Goal: Task Accomplishment & Management: Use online tool/utility

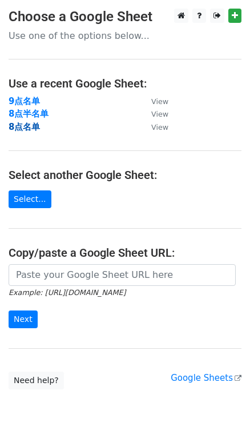
click at [28, 131] on strong "8点名单" at bounding box center [24, 127] width 31 height 10
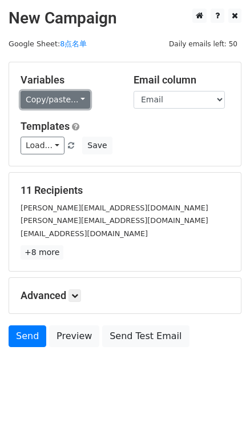
click at [75, 101] on link "Copy/paste..." at bounding box center [56, 100] width 70 height 18
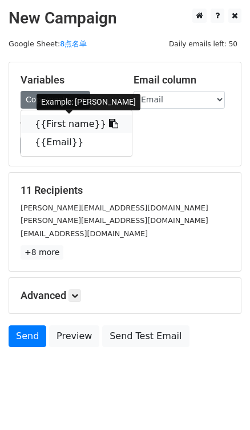
click at [109, 123] on icon at bounding box center [113, 123] width 9 height 9
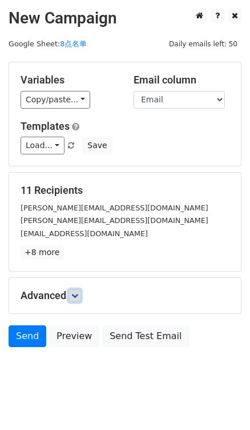
click at [77, 289] on link at bounding box center [75, 295] width 13 height 13
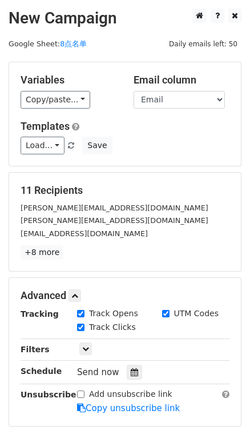
click at [141, 371] on div "Send now" at bounding box center [144, 371] width 134 height 15
click at [131, 373] on icon at bounding box center [134, 372] width 7 height 8
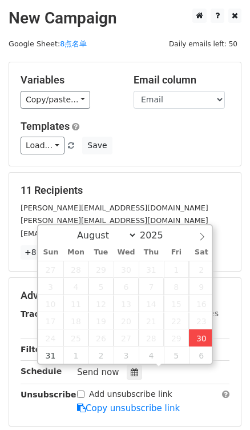
type input "2025-08-30 18:45"
type input "06"
type input "45"
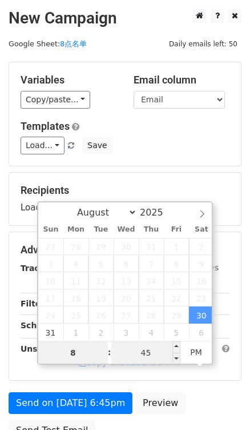
type input "8"
type input "2025-08-30 20:45"
type input "08"
click at [167, 348] on input "45" at bounding box center [146, 352] width 70 height 23
type input "0"
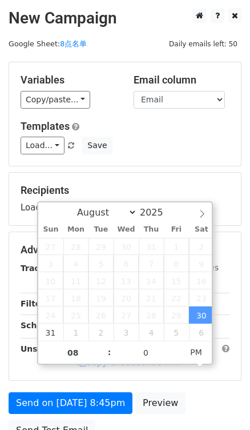
type input "2025-08-30 20:00"
click at [192, 154] on div "Variables Copy/paste... {{First name}} {{Email}} Email column First name Email …" at bounding box center [125, 113] width 232 height 103
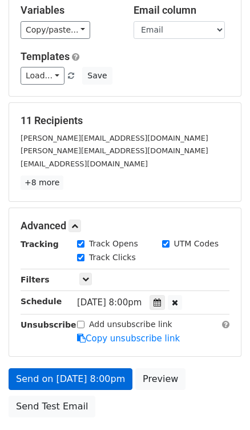
scroll to position [153, 0]
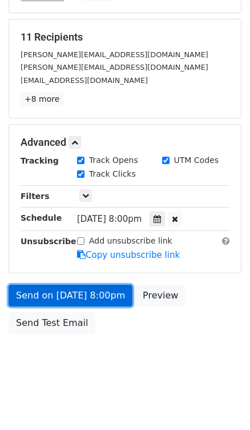
click at [119, 294] on link "Send on Aug 30 at 8:00pm" at bounding box center [71, 295] width 124 height 22
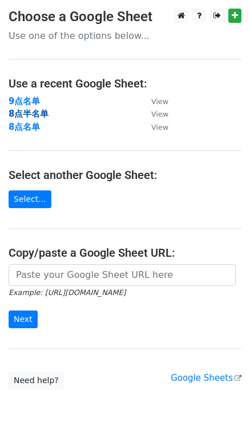
click at [35, 111] on strong "8点半名单" at bounding box center [29, 114] width 40 height 10
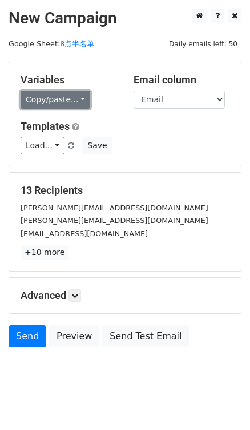
click at [67, 98] on link "Copy/paste..." at bounding box center [56, 100] width 70 height 18
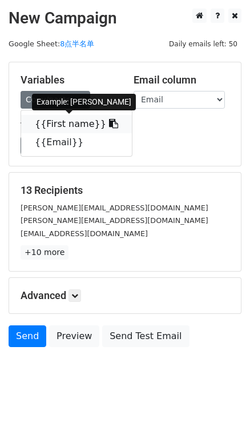
click at [109, 122] on icon at bounding box center [113, 123] width 9 height 9
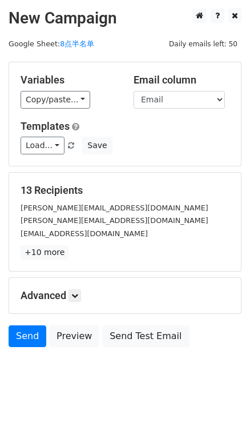
click at [79, 301] on div "Advanced Tracking Track Opens UTM Codes Track Clicks Filters Only include sprea…" at bounding box center [125, 295] width 232 height 35
click at [78, 296] on icon at bounding box center [74, 295] width 7 height 7
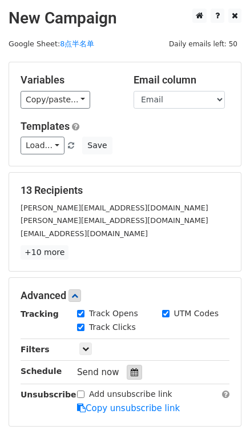
click at [127, 375] on div at bounding box center [134, 371] width 15 height 15
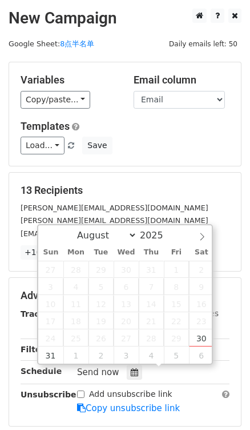
type input "2025-08-30 18:47"
type input "06"
type input "47"
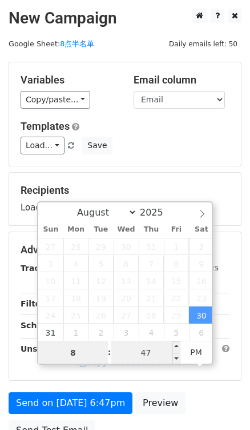
type input "8"
type input "2025-08-30 20:47"
type input "08"
click at [155, 352] on input "47" at bounding box center [146, 352] width 70 height 23
type input "30"
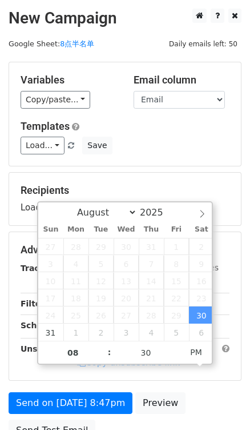
type input "2025-08-30 20:30"
click at [198, 145] on div "Load... No templates saved Save" at bounding box center [125, 146] width 226 height 18
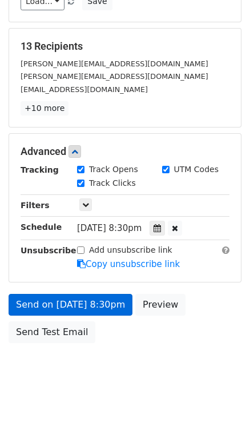
scroll to position [153, 0]
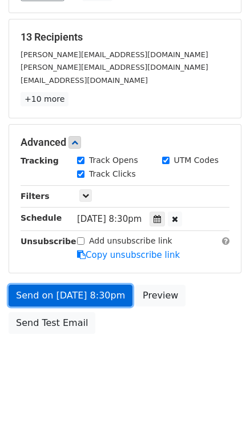
click at [106, 288] on link "Send on Aug 30 at 8:30pm" at bounding box center [71, 295] width 124 height 22
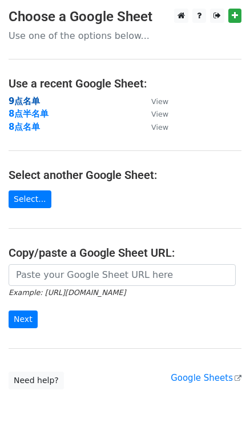
click at [29, 100] on strong "9点名单" at bounding box center [24, 101] width 31 height 10
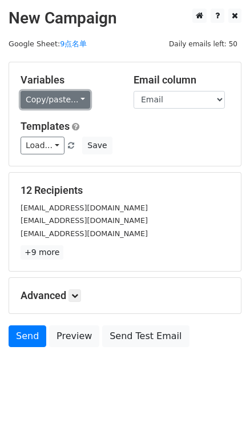
click at [61, 92] on link "Copy/paste..." at bounding box center [56, 100] width 70 height 18
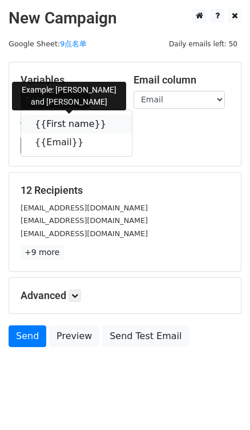
click at [109, 121] on icon at bounding box center [113, 123] width 9 height 9
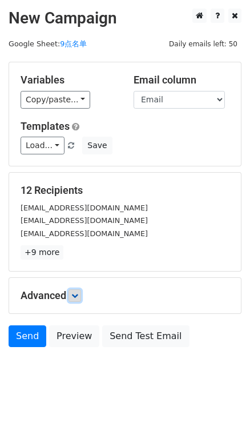
click at [81, 294] on link at bounding box center [75, 295] width 13 height 13
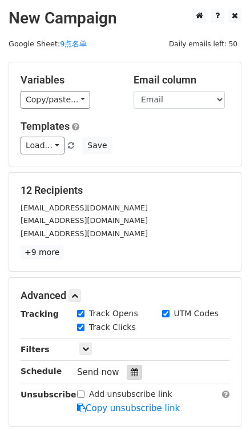
click at [131, 370] on icon at bounding box center [134, 372] width 7 height 8
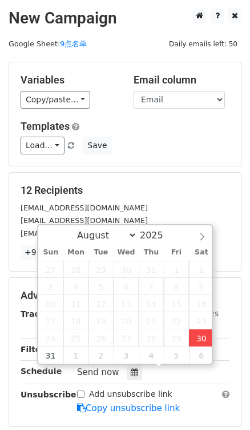
type input "[DATE] 18:48"
type input "06"
type input "48"
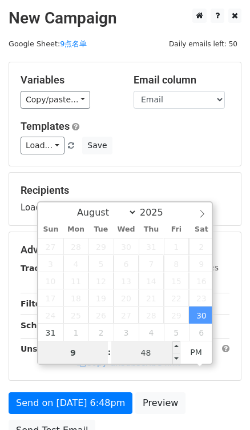
type input "9"
type input "[DATE] 21:48"
type input "09"
click at [157, 344] on input "48" at bounding box center [146, 352] width 70 height 23
type input "0"
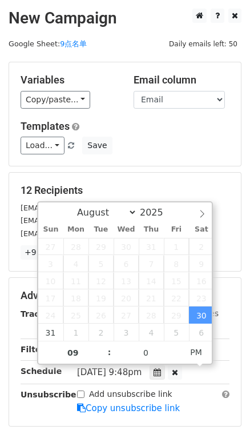
type input "[DATE] 21:00"
click at [204, 137] on div "Load... No templates saved Save" at bounding box center [125, 146] width 226 height 18
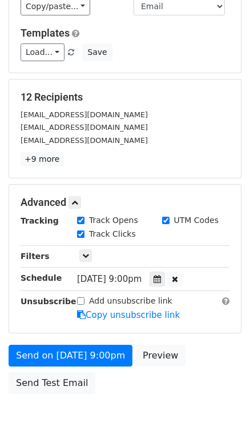
scroll to position [103, 0]
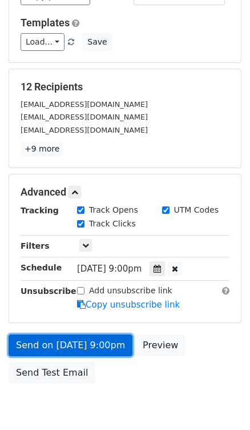
click at [68, 338] on link "Send on [DATE] 9:00pm" at bounding box center [71, 345] width 124 height 22
